Goal: Task Accomplishment & Management: Manage account settings

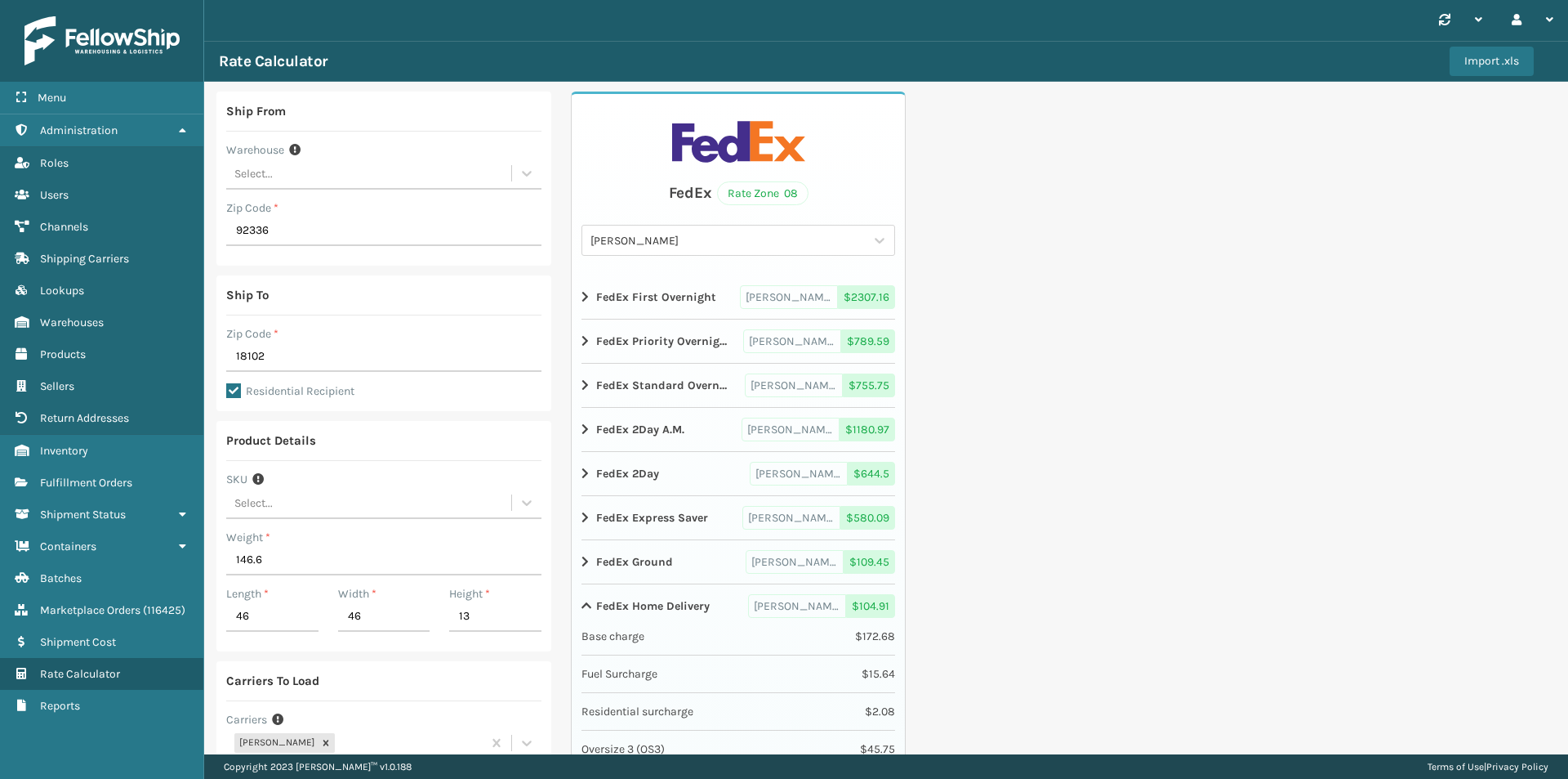
scroll to position [142, 0]
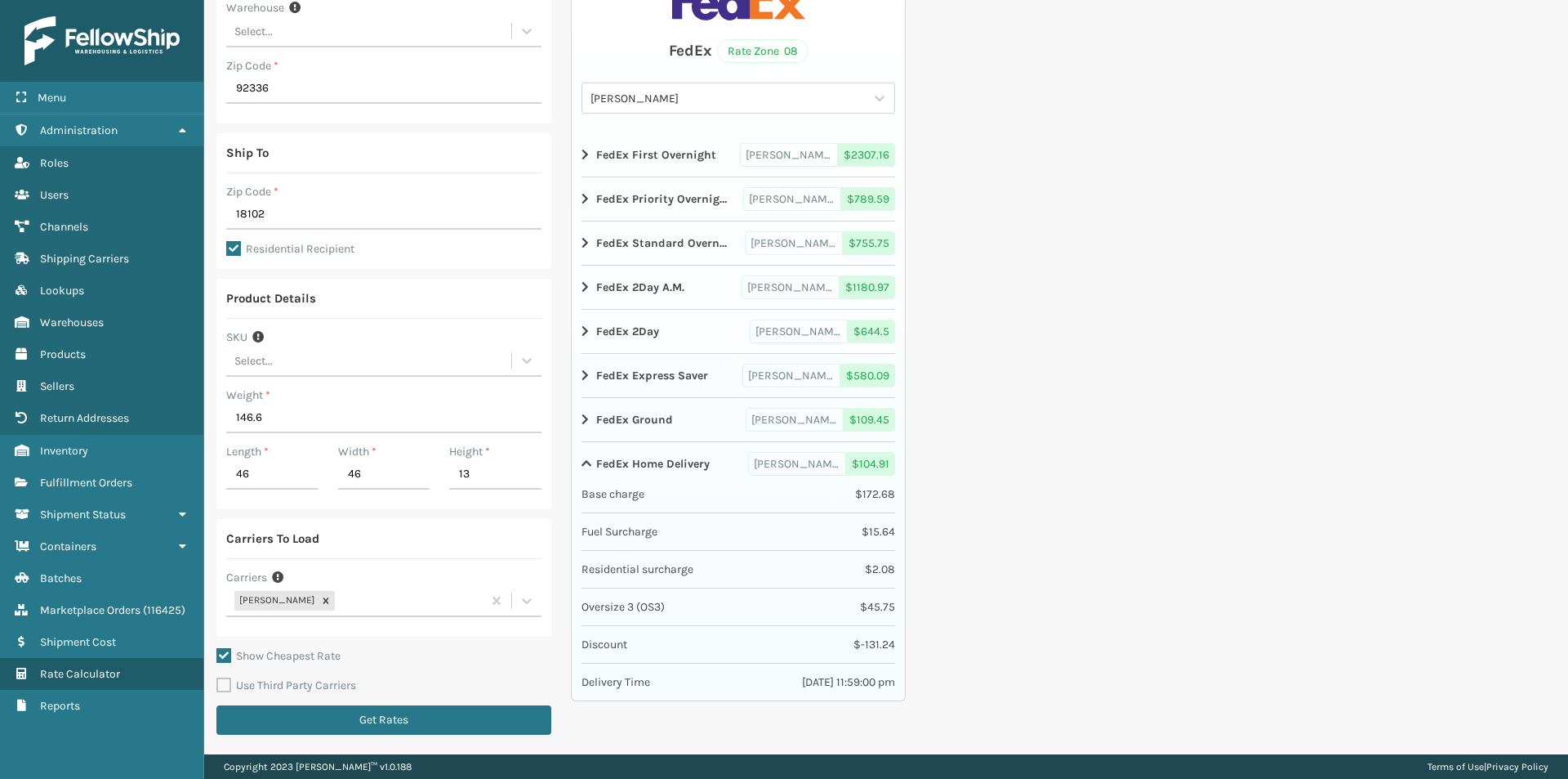
click at [83, 42] on img at bounding box center [102, 41] width 155 height 49
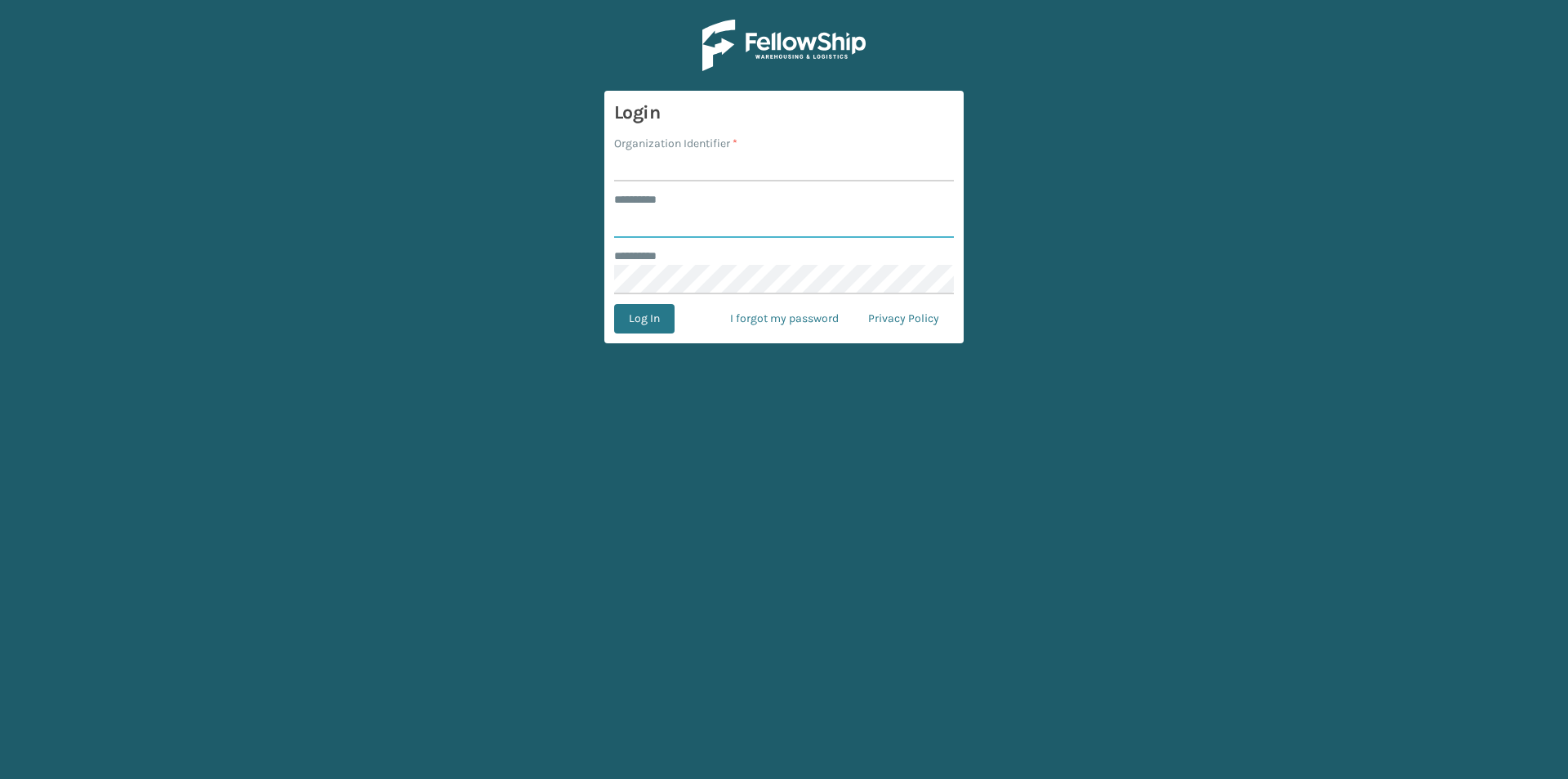
type input "******"
click at [727, 165] on input "Organization Identifier *" at bounding box center [784, 166] width 340 height 29
type input "SuperAdminOrganization"
click at [663, 313] on button "Log In" at bounding box center [644, 318] width 60 height 29
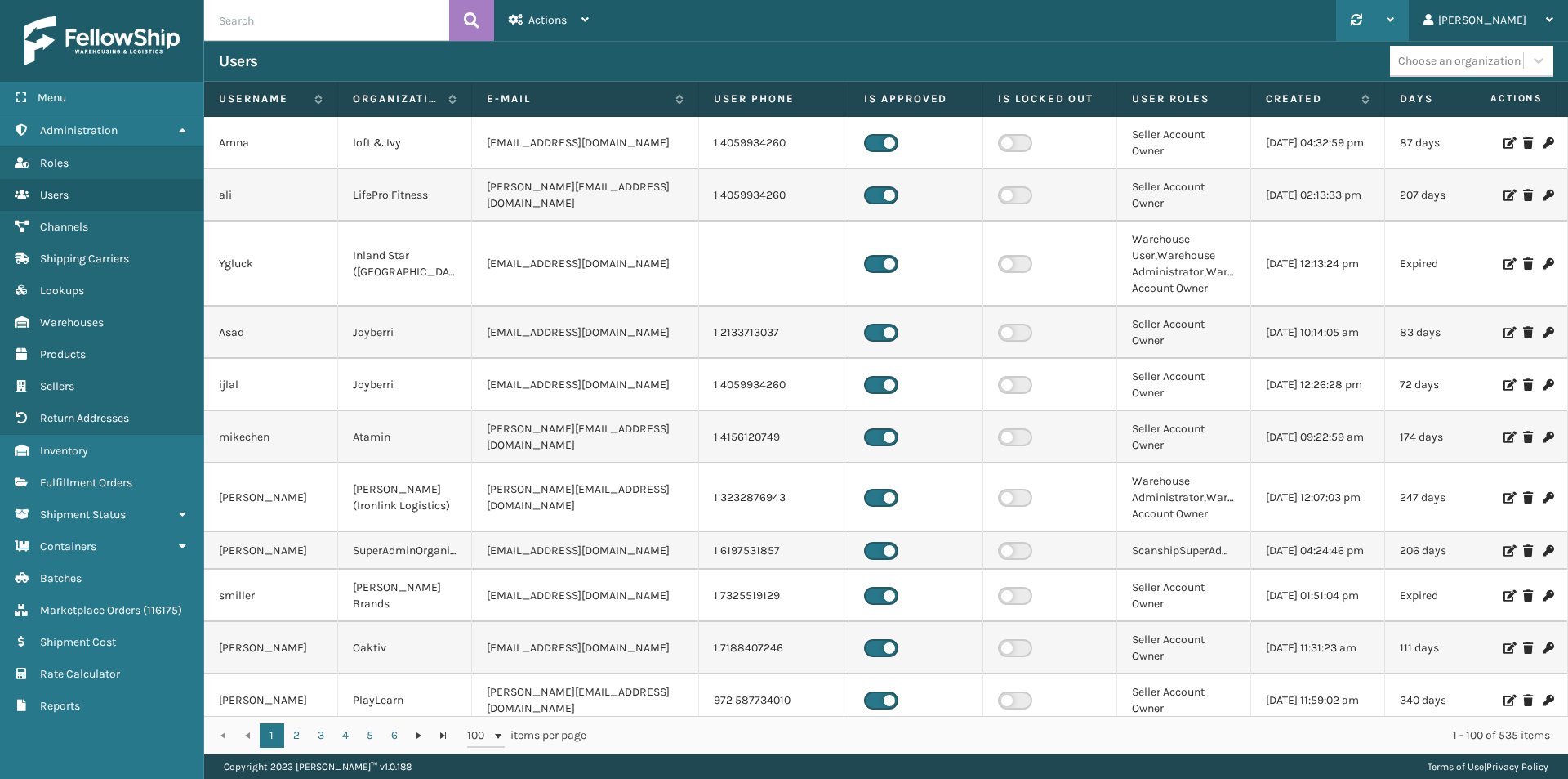
click at [1363, 20] on icon at bounding box center [1357, 19] width 12 height 12
click at [1332, 23] on div "Synchronise all channels Atamin- Amazon Last update: [DATE] 10:24:07 AM Bebe Ba…" at bounding box center [1085, 20] width 964 height 41
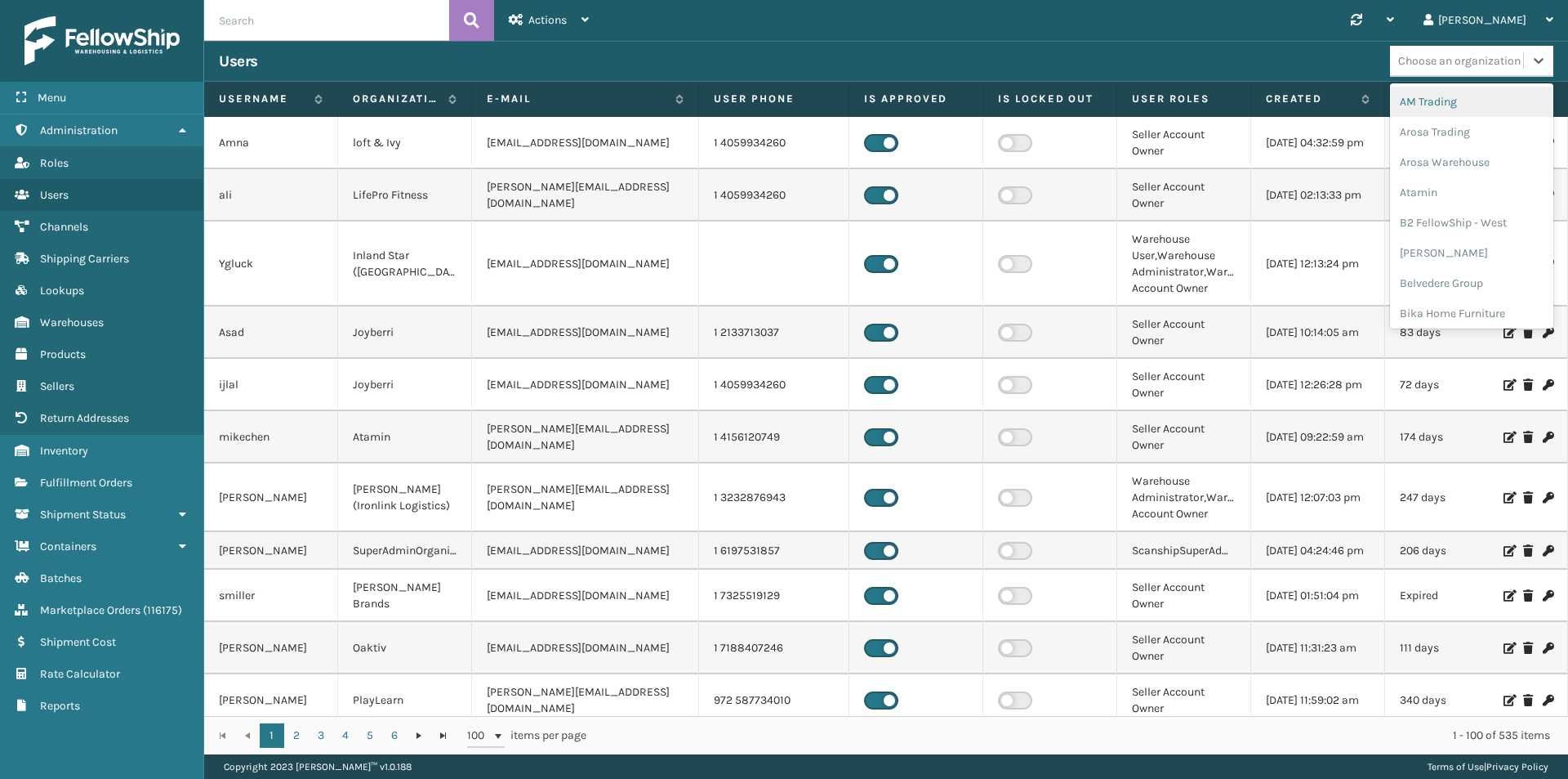
click at [1435, 67] on div "Choose an organization" at bounding box center [1460, 61] width 123 height 17
type input "mil"
click at [1441, 134] on div "[PERSON_NAME] Brands" at bounding box center [1471, 148] width 163 height 30
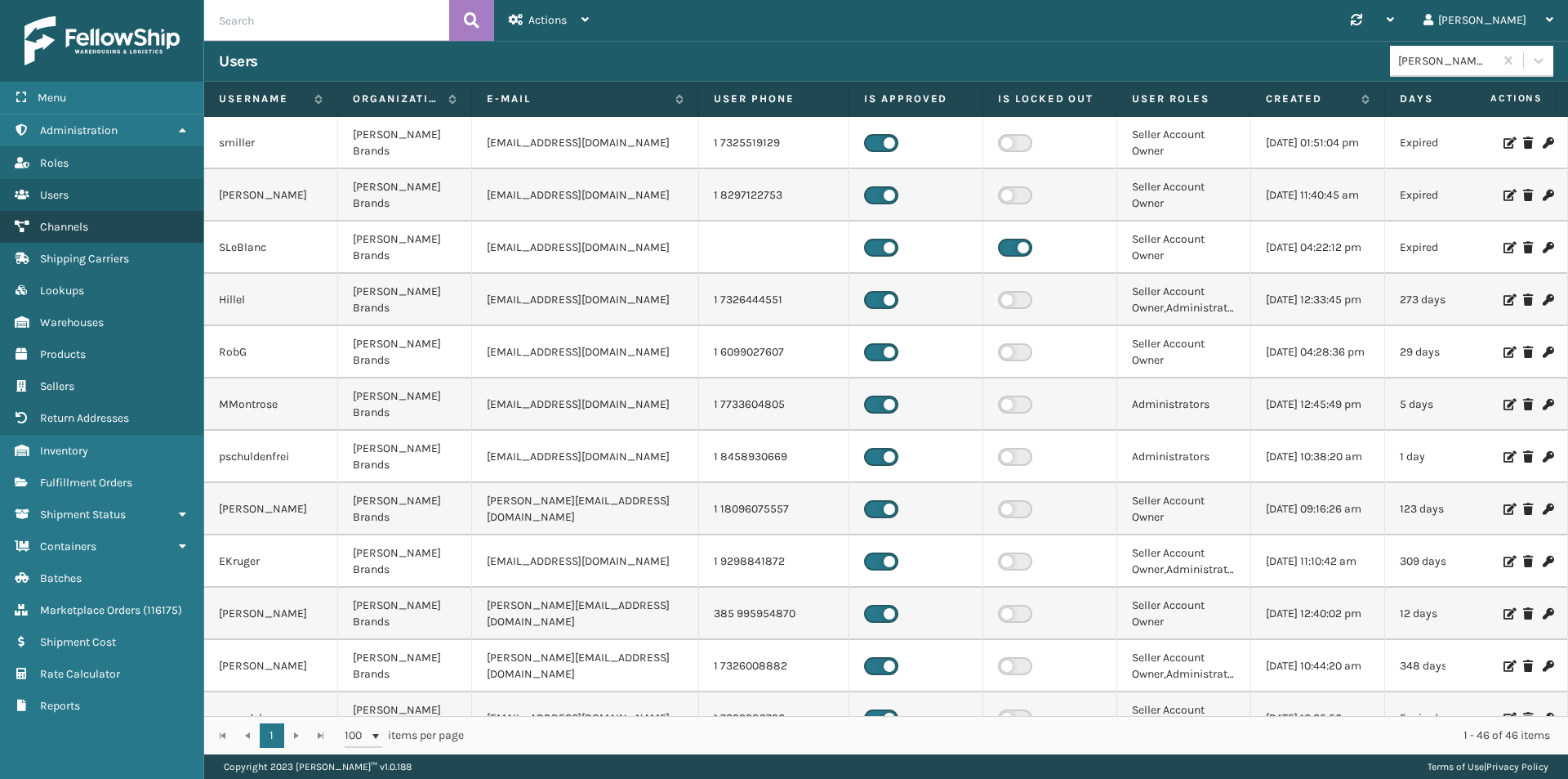
click at [93, 228] on link "Channels" at bounding box center [102, 226] width 203 height 32
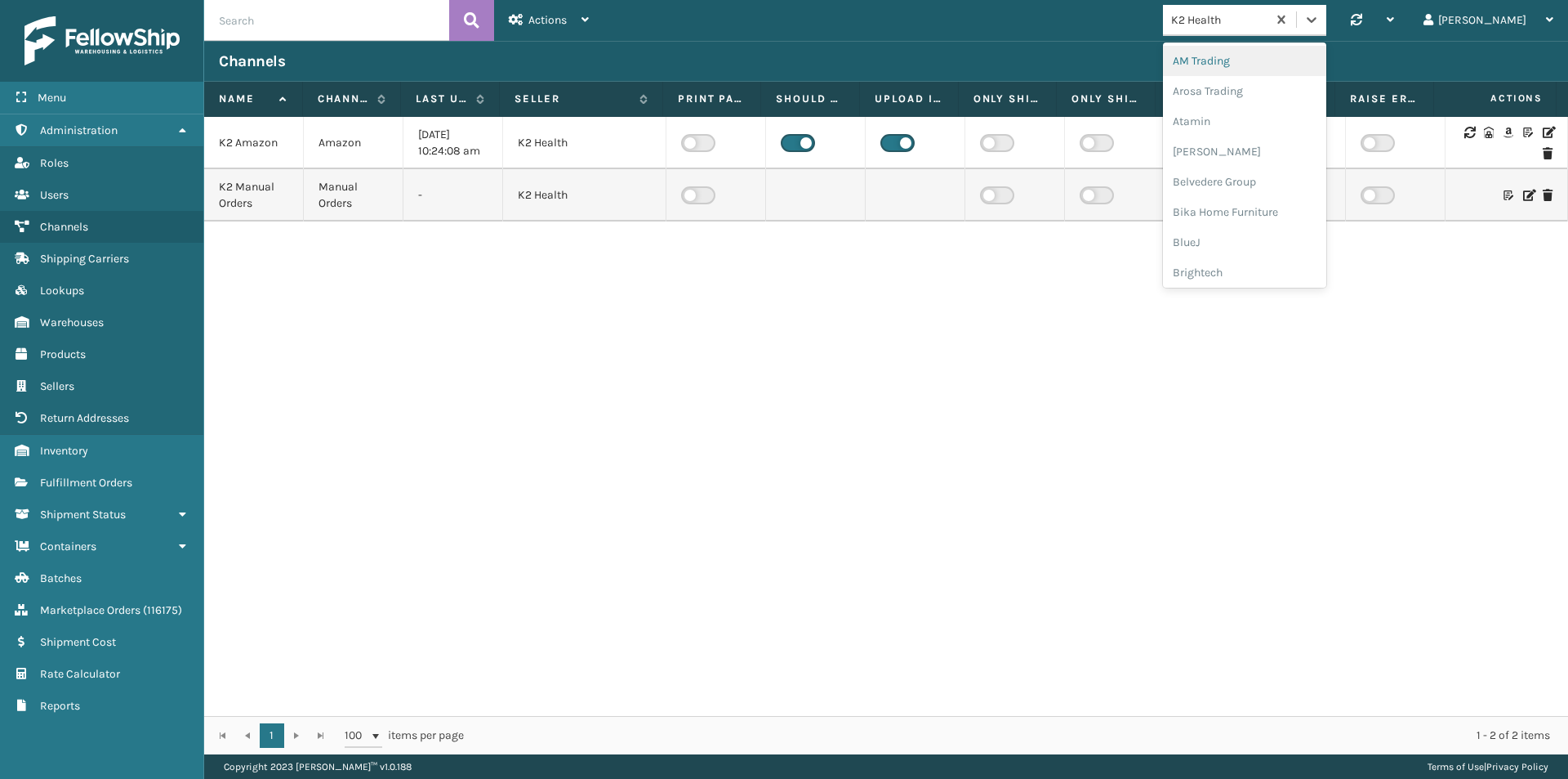
click at [1268, 20] on div "K2 Health" at bounding box center [1220, 20] width 97 height 17
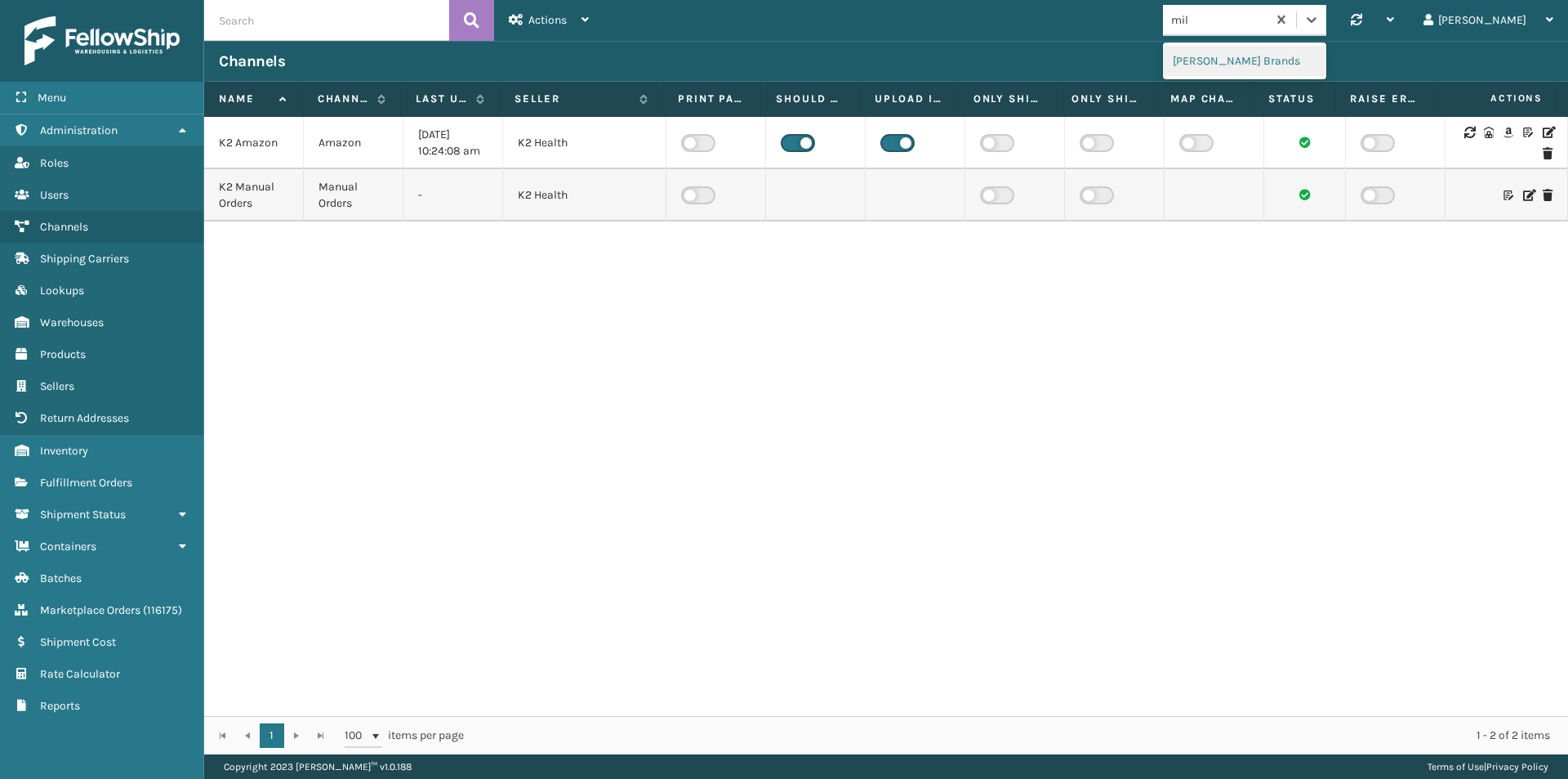
type input "mill"
click at [1257, 58] on div "[PERSON_NAME] Brands" at bounding box center [1245, 60] width 163 height 30
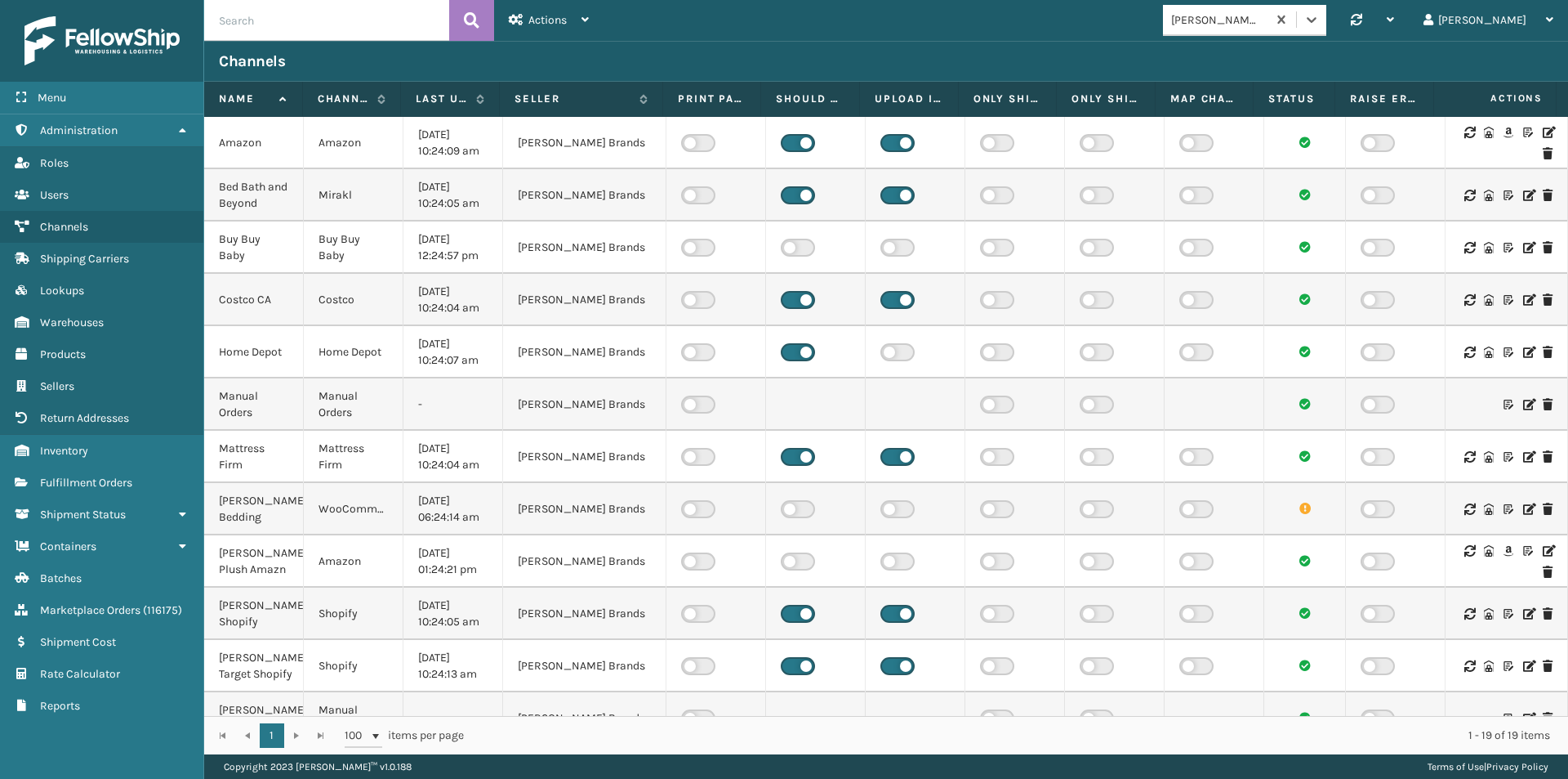
click at [1543, 129] on icon at bounding box center [1548, 133] width 10 height 12
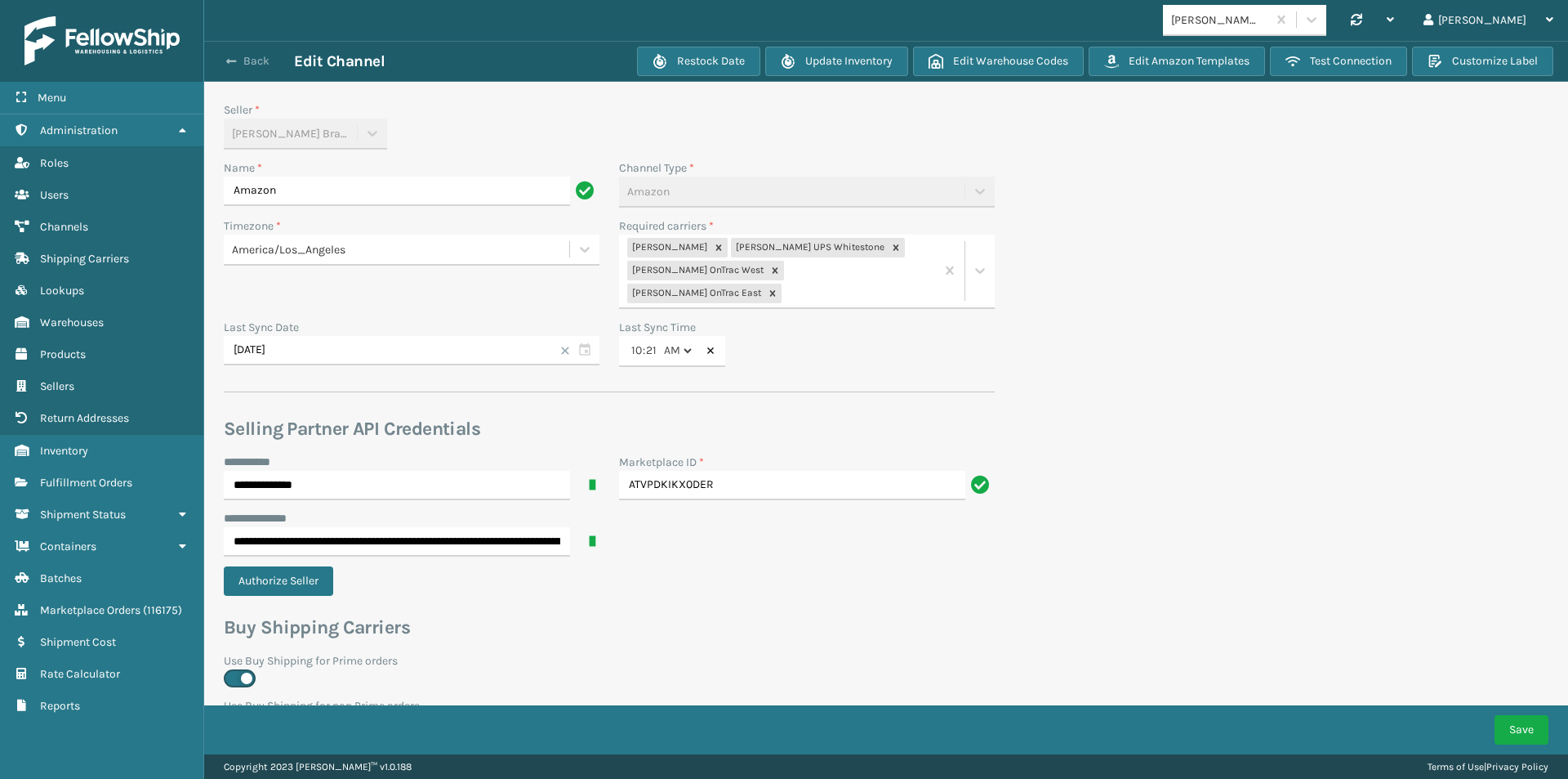
click at [241, 63] on button "Back" at bounding box center [256, 61] width 75 height 15
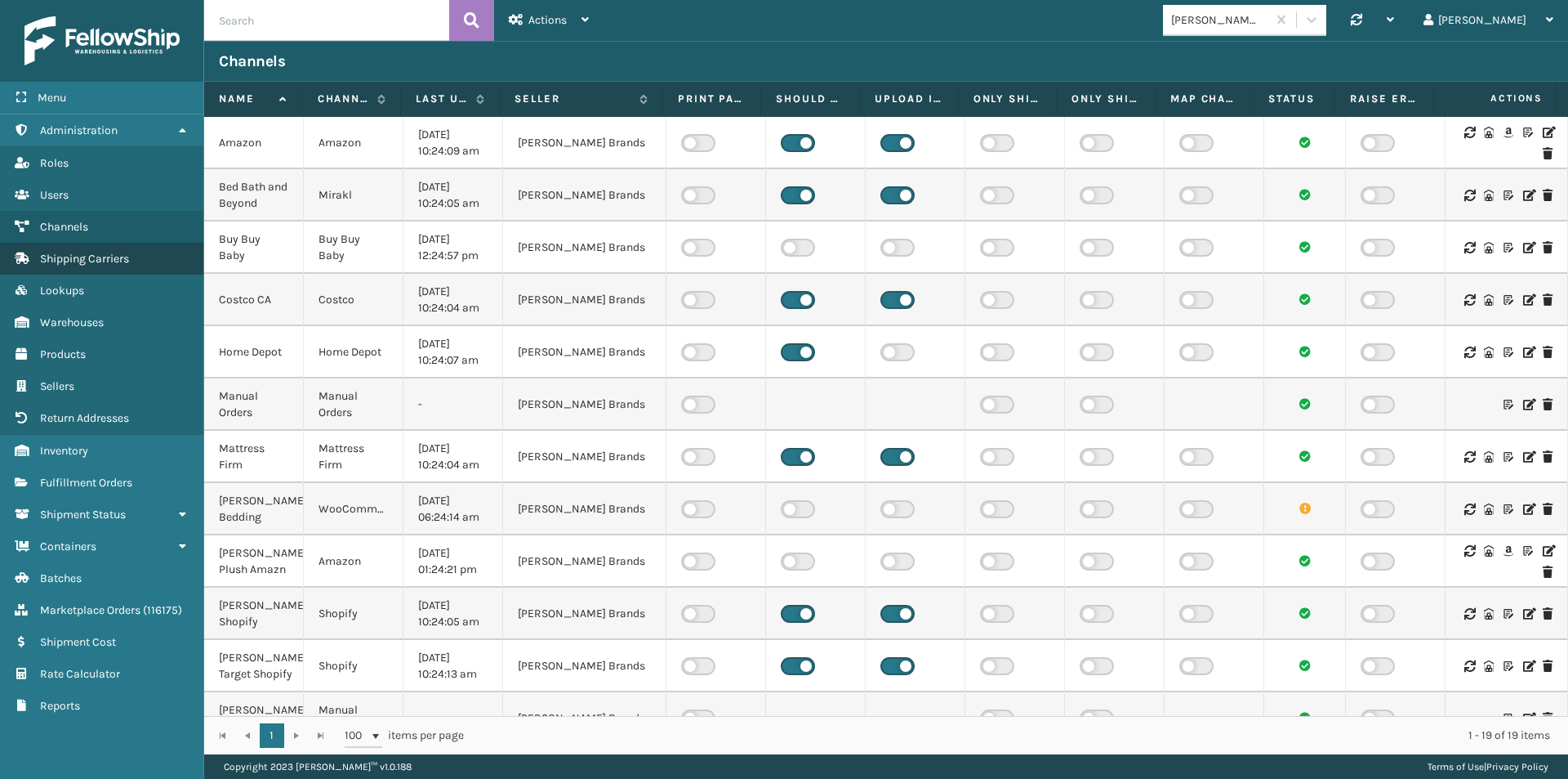
click at [108, 265] on link "Shipping Carriers" at bounding box center [102, 258] width 203 height 32
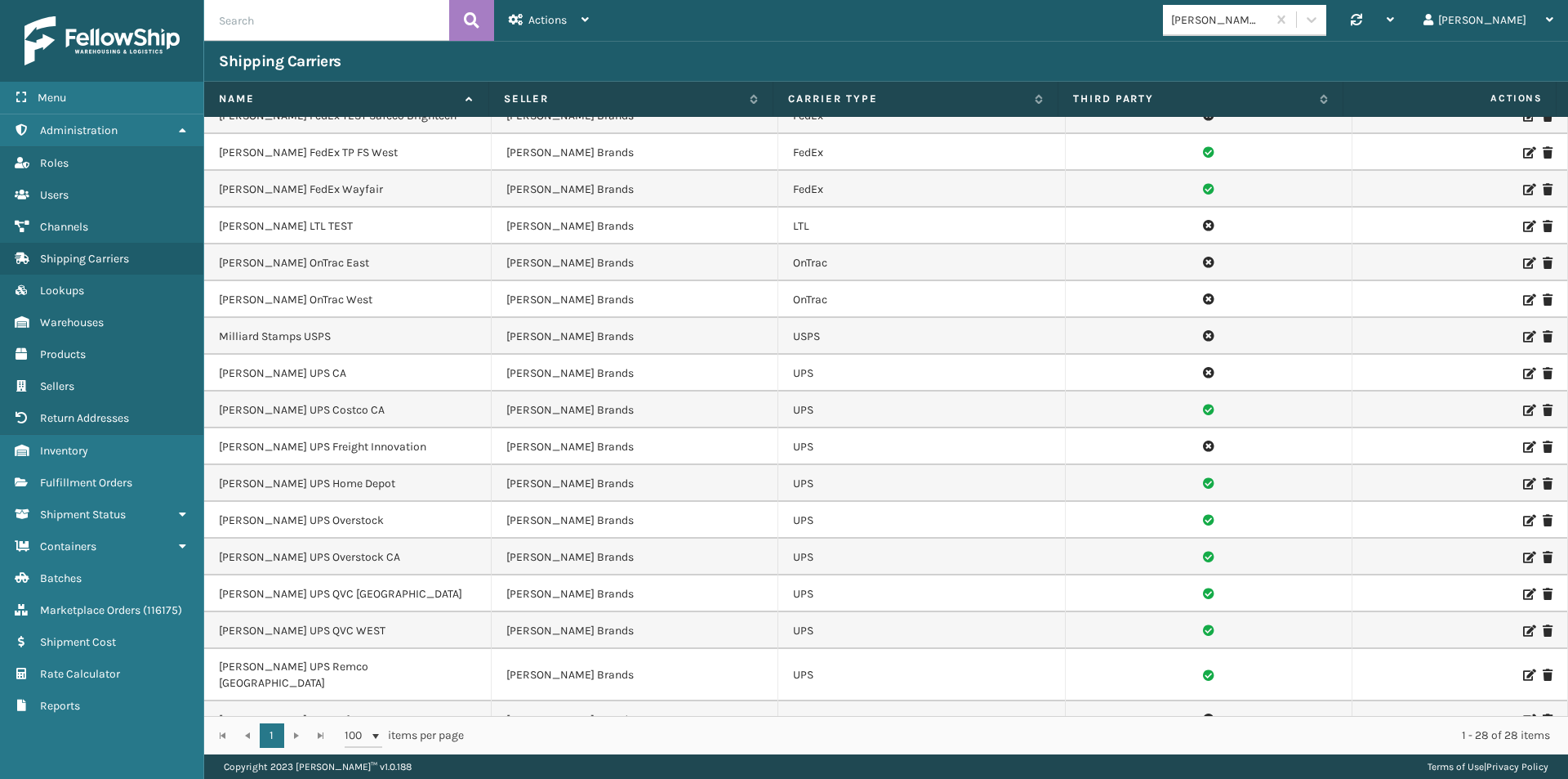
scroll to position [327, 0]
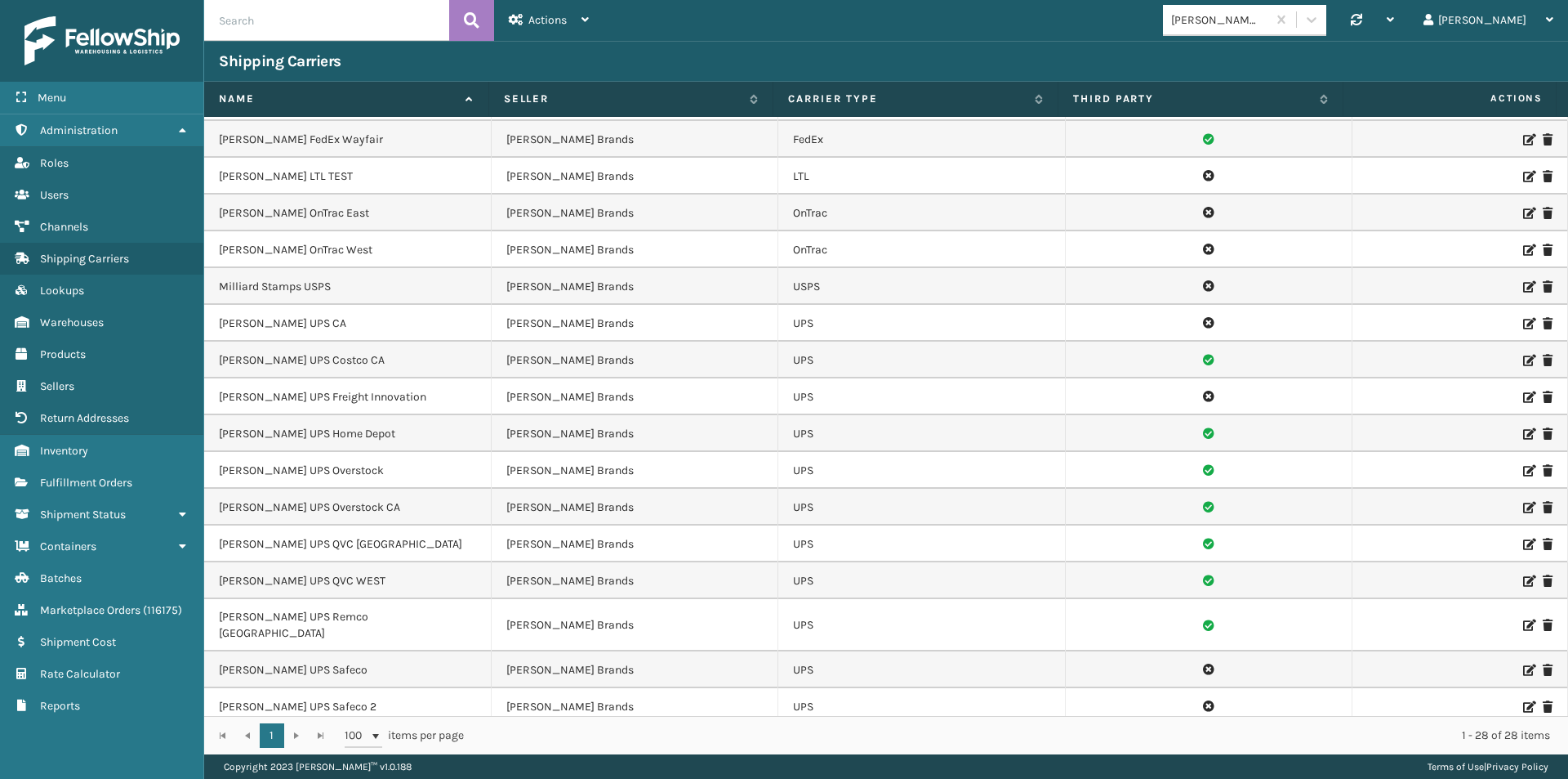
click at [1524, 250] on icon at bounding box center [1528, 250] width 10 height 12
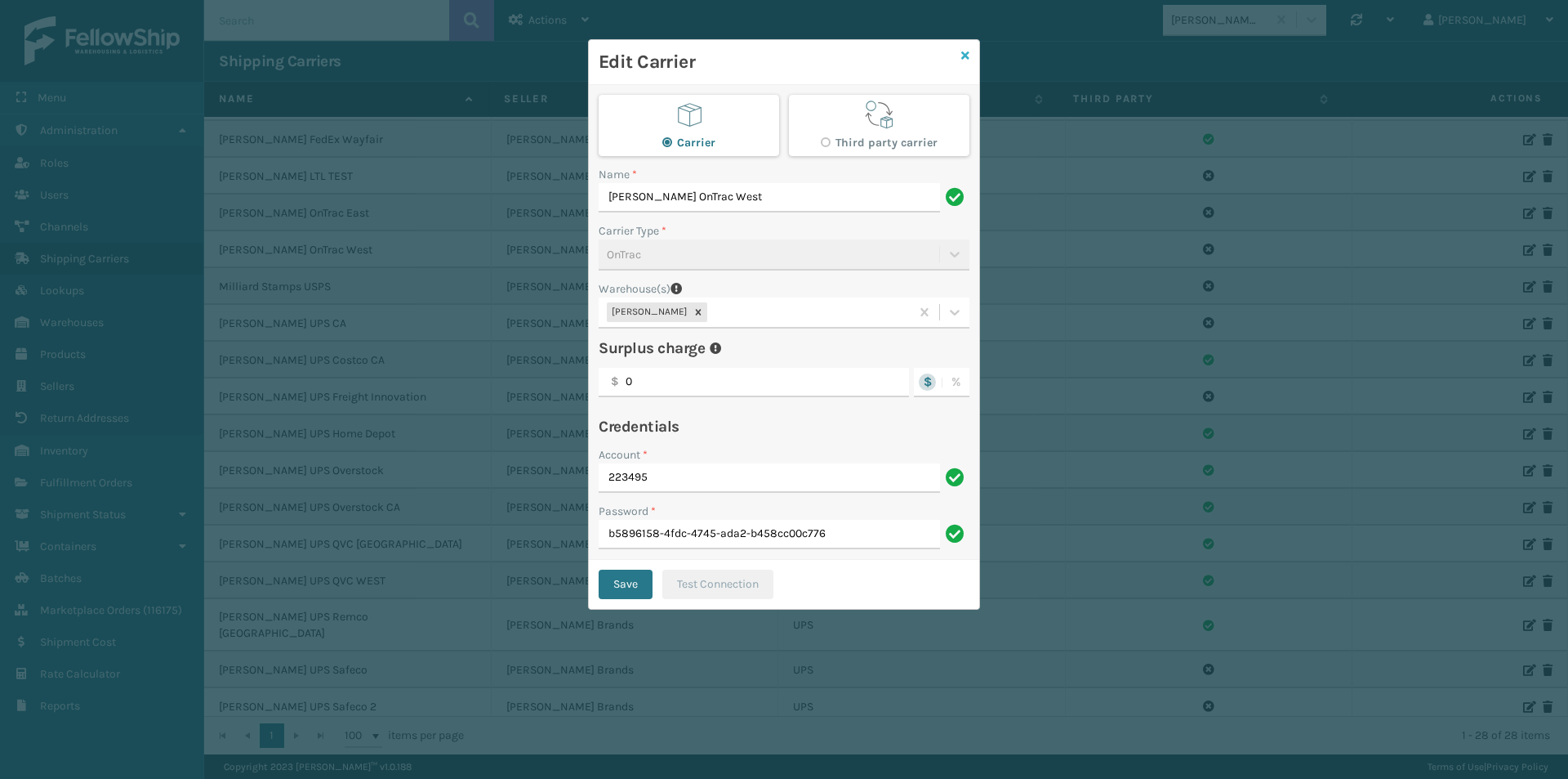
click at [969, 53] on icon at bounding box center [965, 56] width 8 height 12
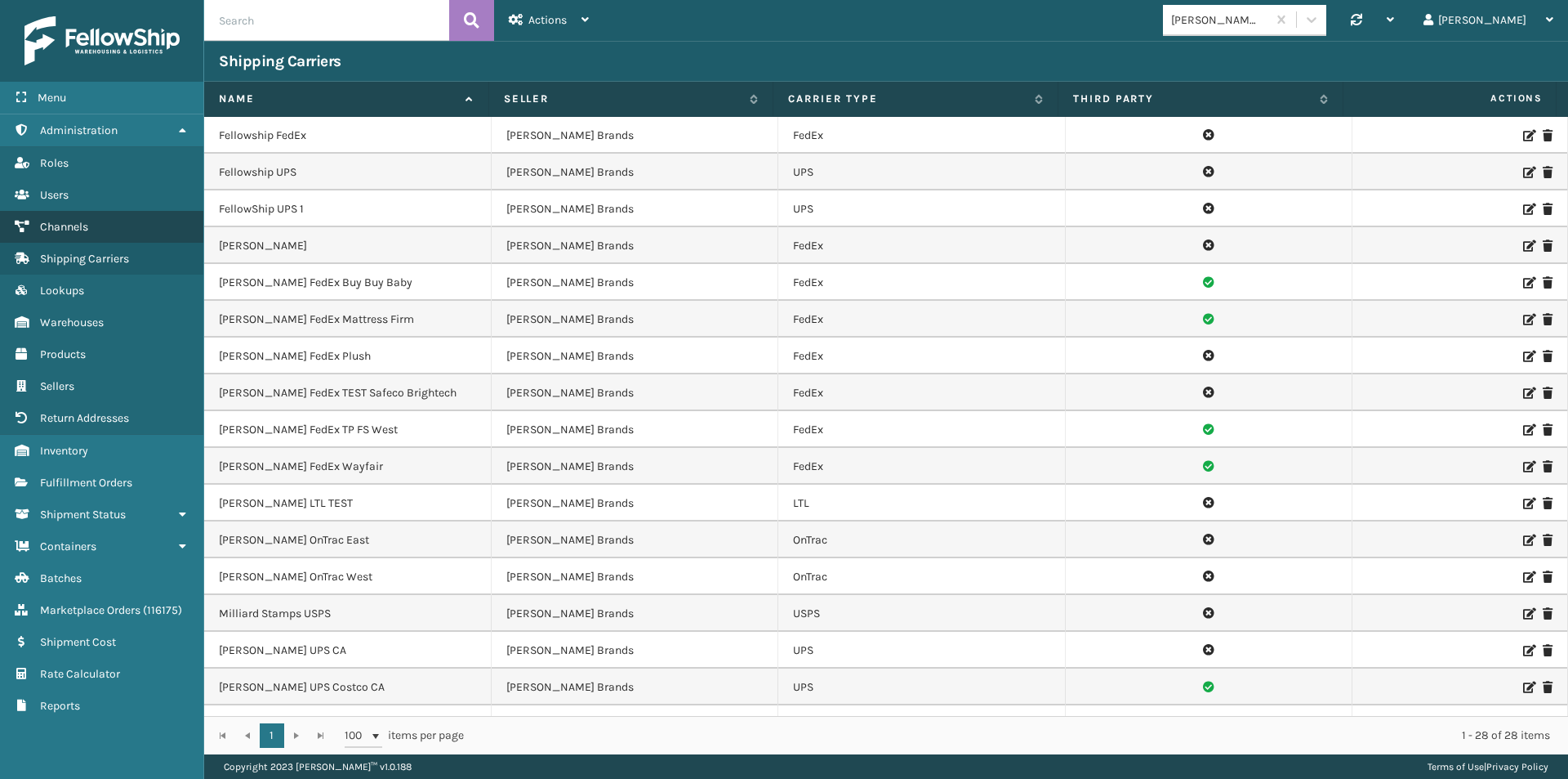
click at [62, 222] on span "Channels" at bounding box center [64, 226] width 48 height 14
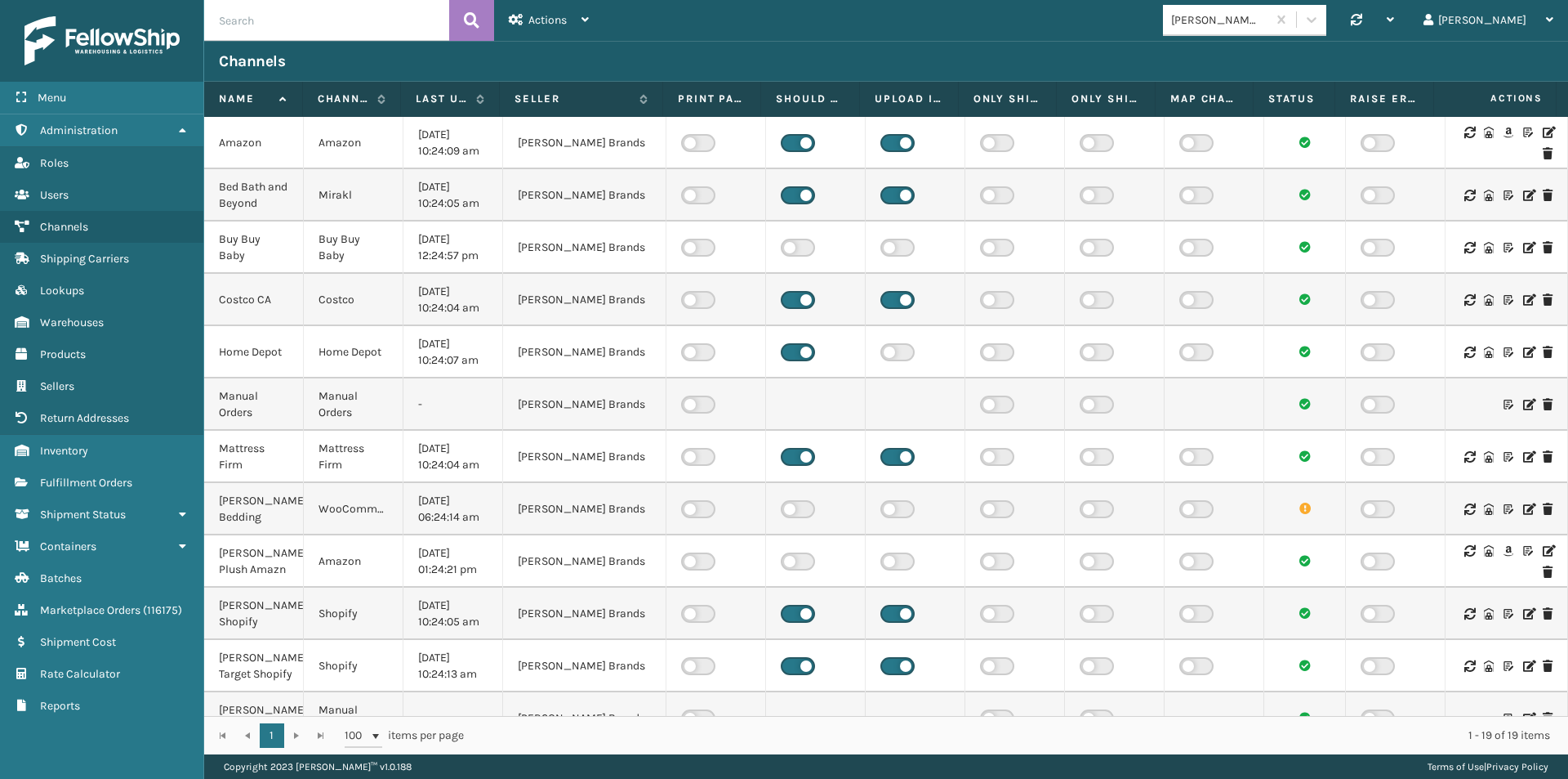
click at [1543, 134] on icon at bounding box center [1548, 133] width 10 height 12
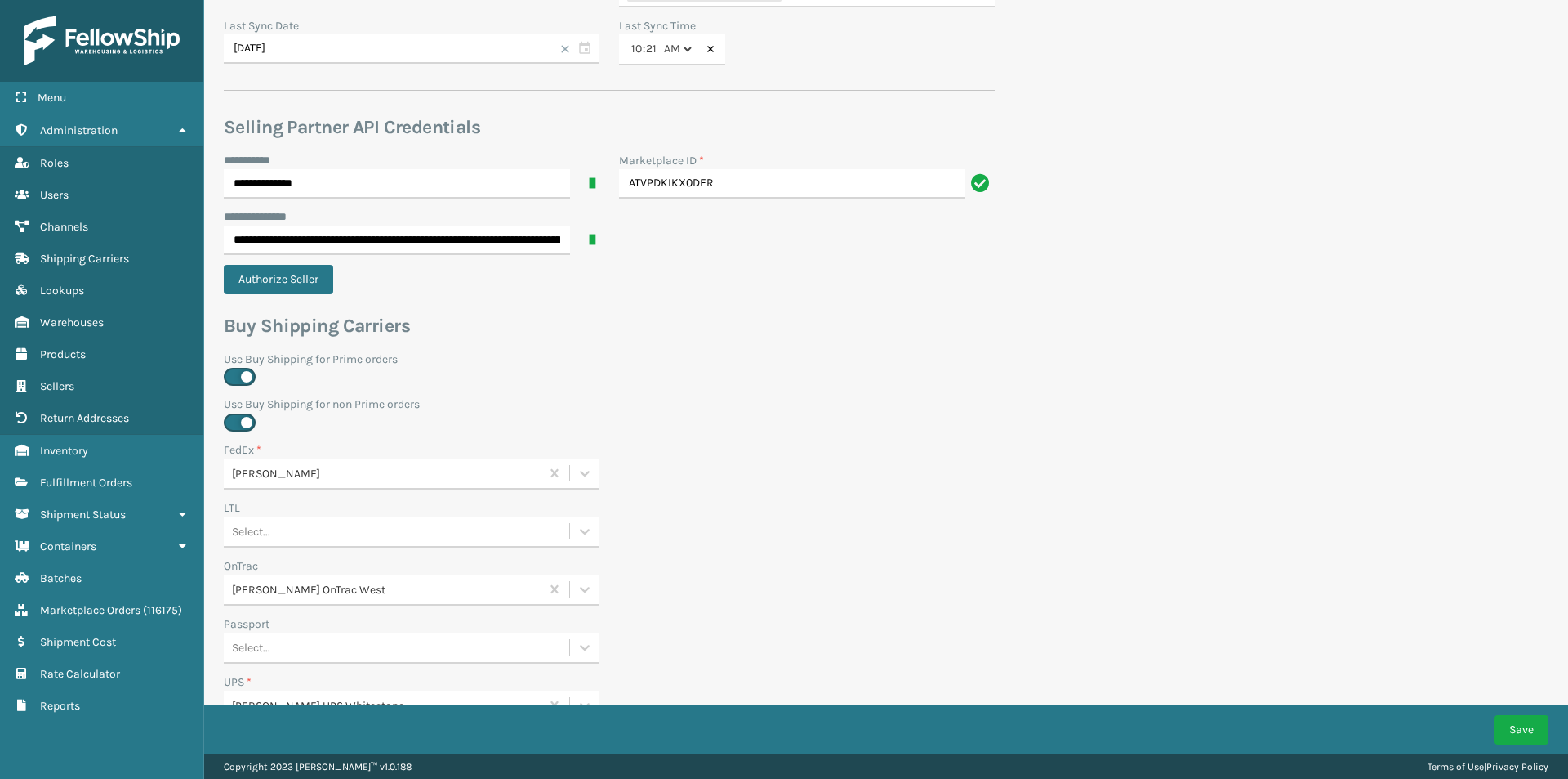
scroll to position [327, 0]
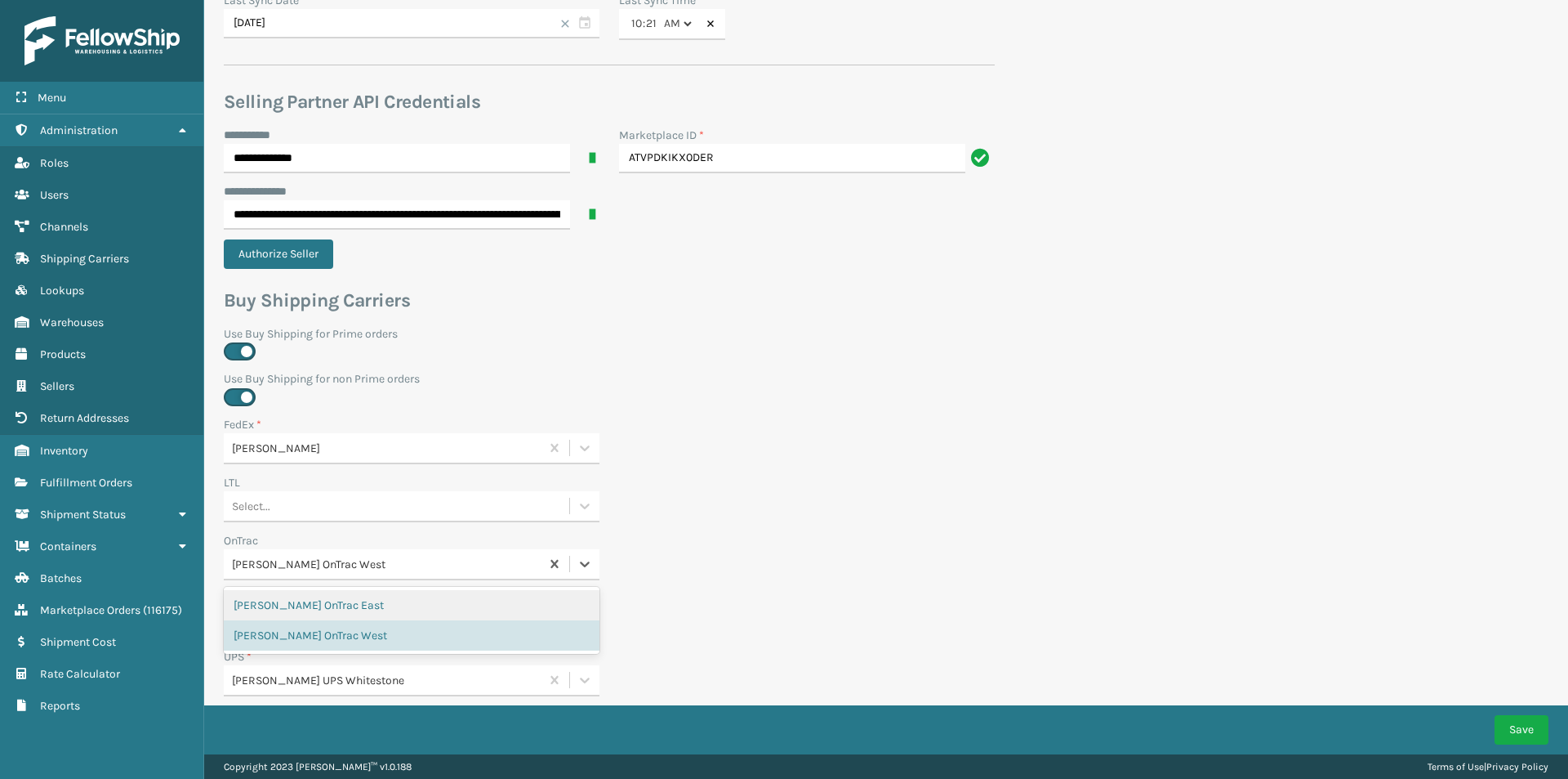
click at [359, 555] on div "[PERSON_NAME] OnTrac West" at bounding box center [387, 564] width 310 height 17
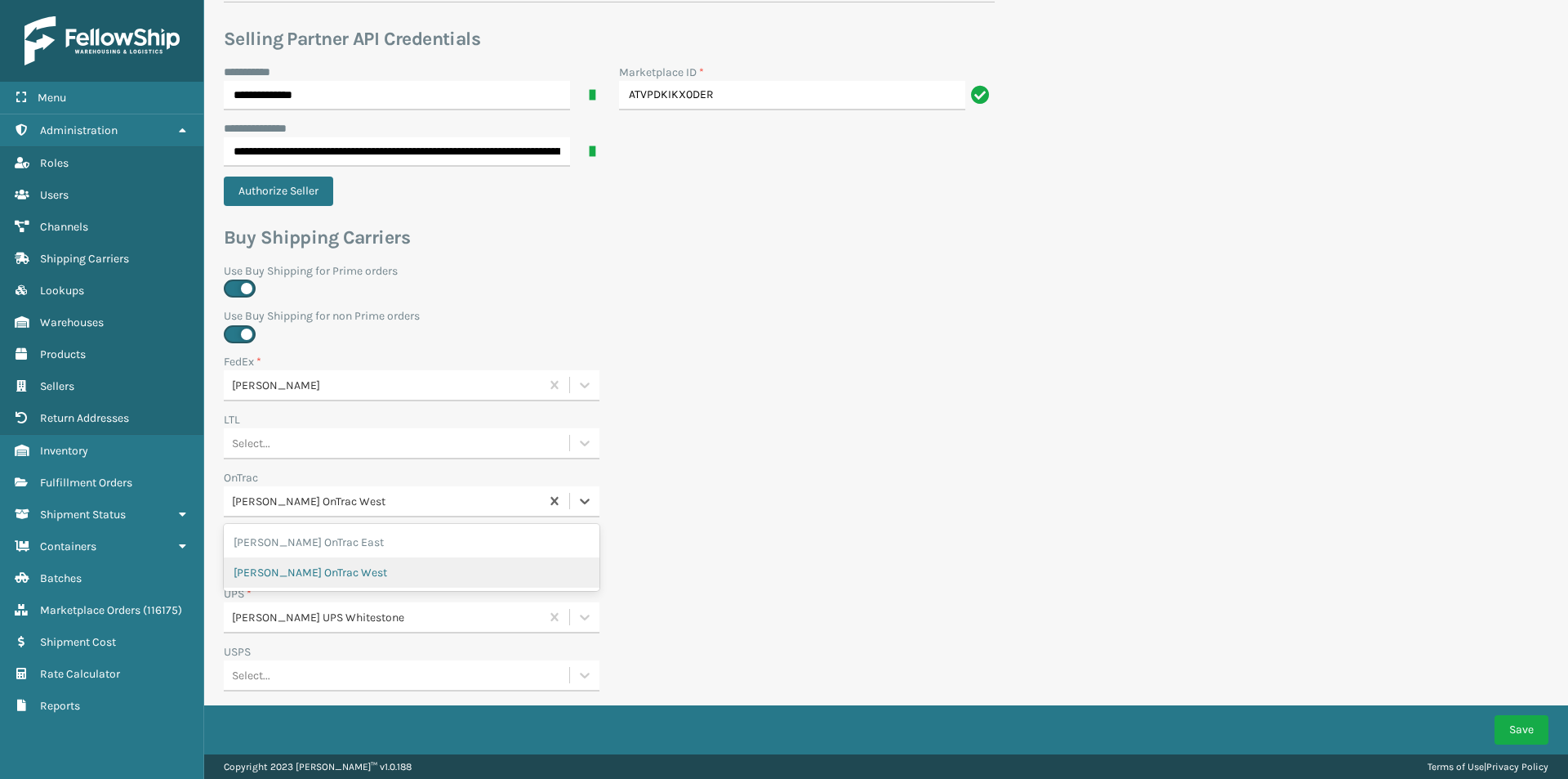
scroll to position [408, 0]
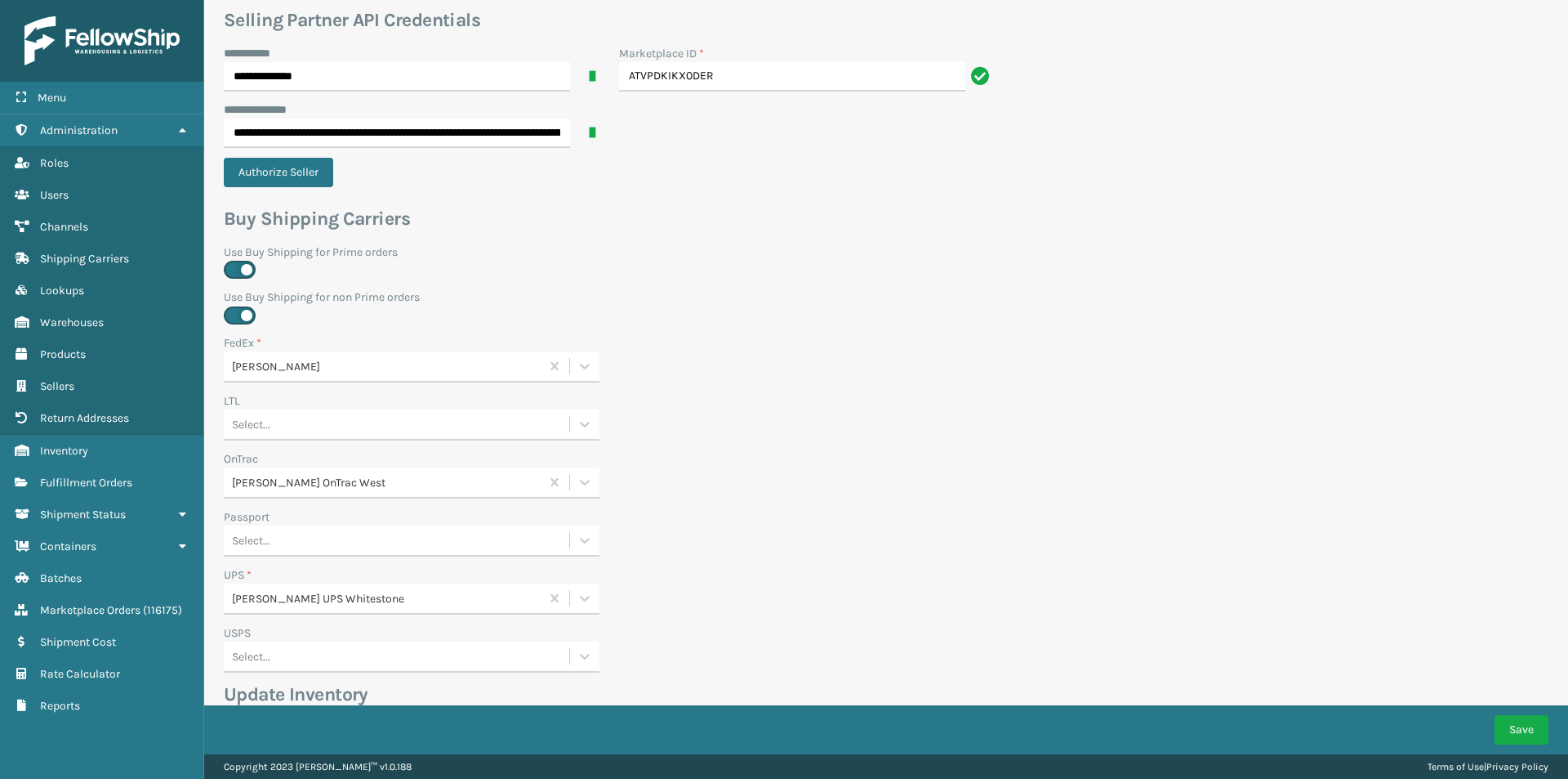
click at [863, 482] on div "OnTrac [PERSON_NAME] OnTrac West" at bounding box center [608, 479] width 790 height 58
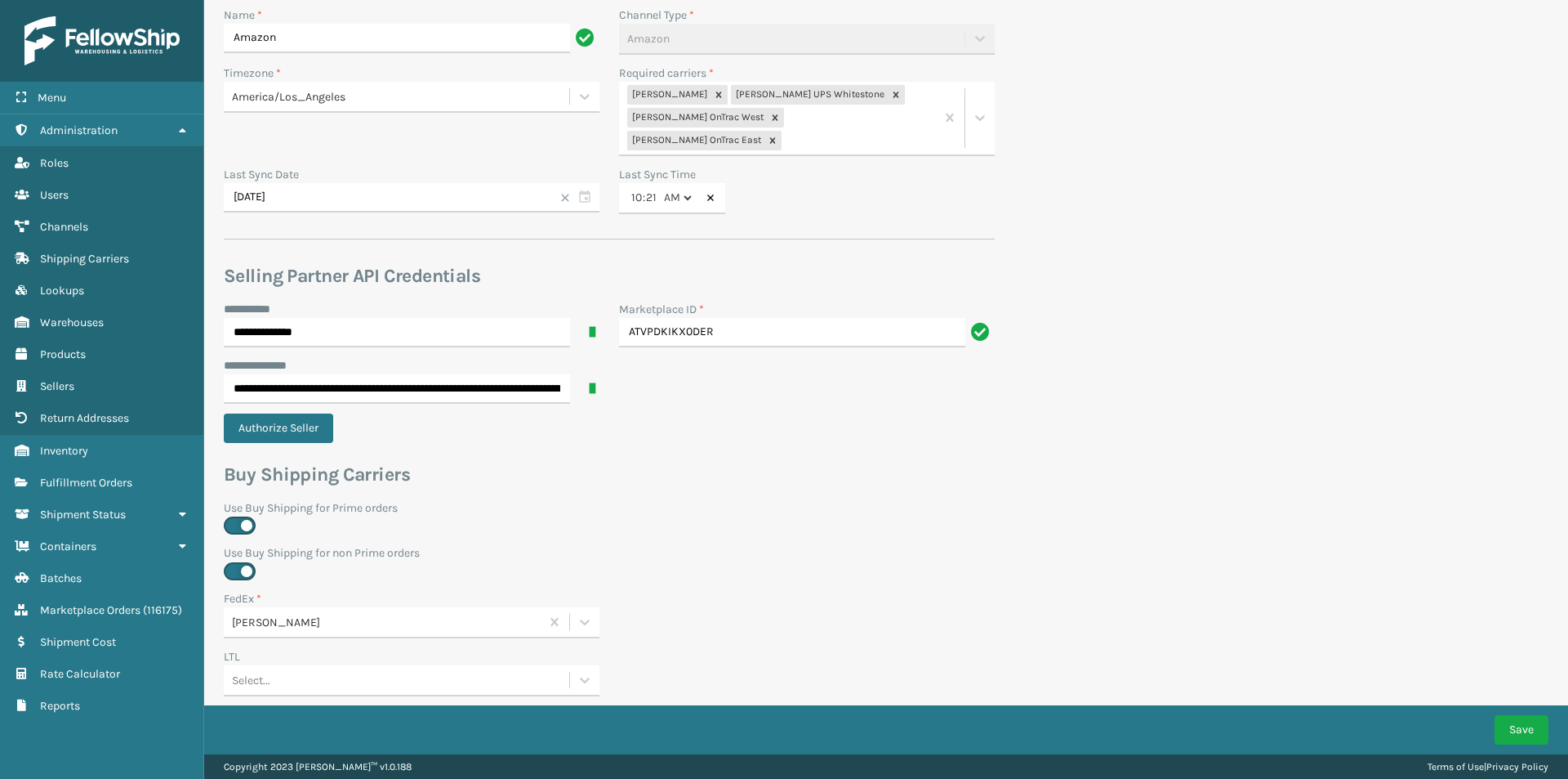
scroll to position [0, 0]
